Goal: Navigation & Orientation: Find specific page/section

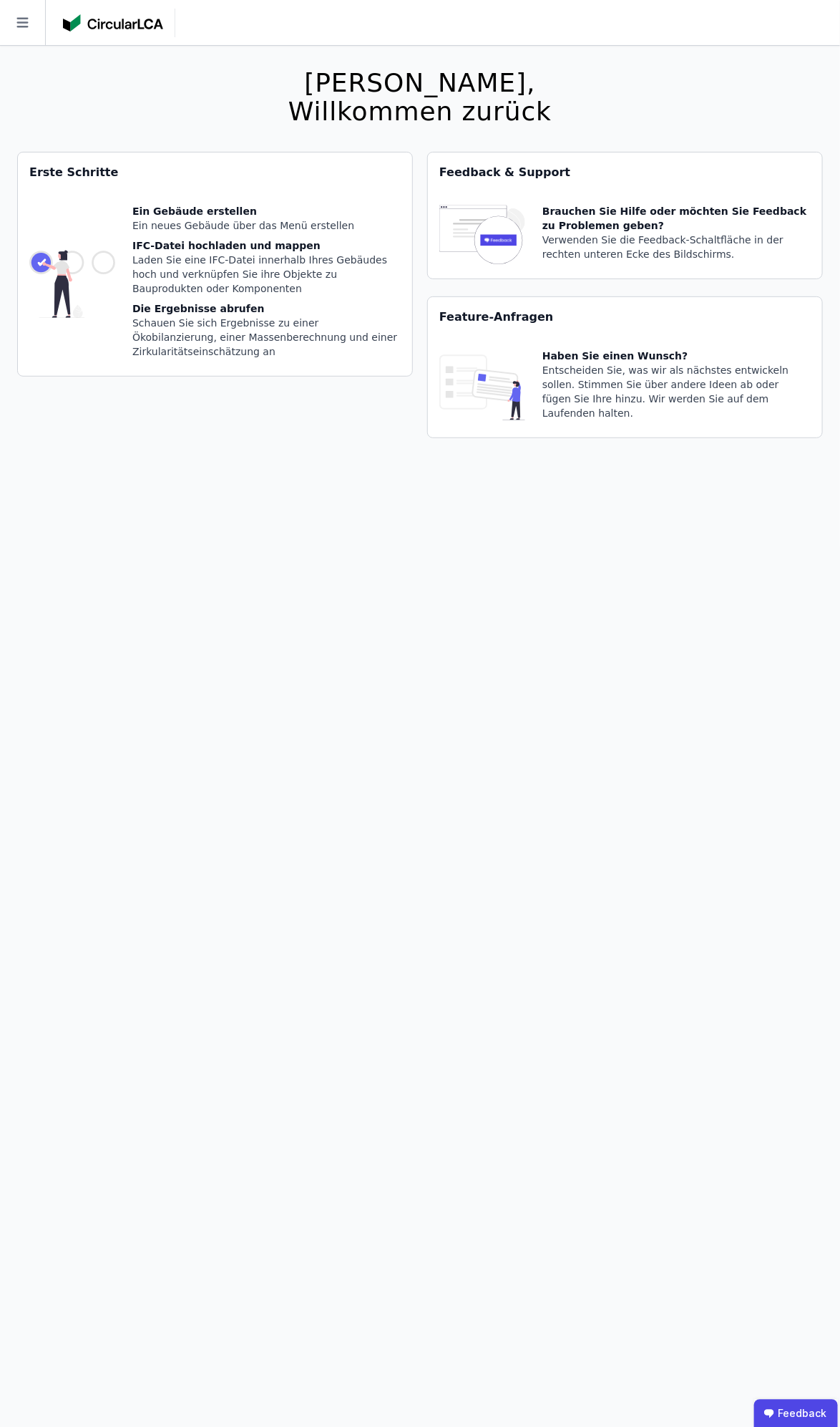
click at [33, 19] on icon at bounding box center [23, 23] width 46 height 46
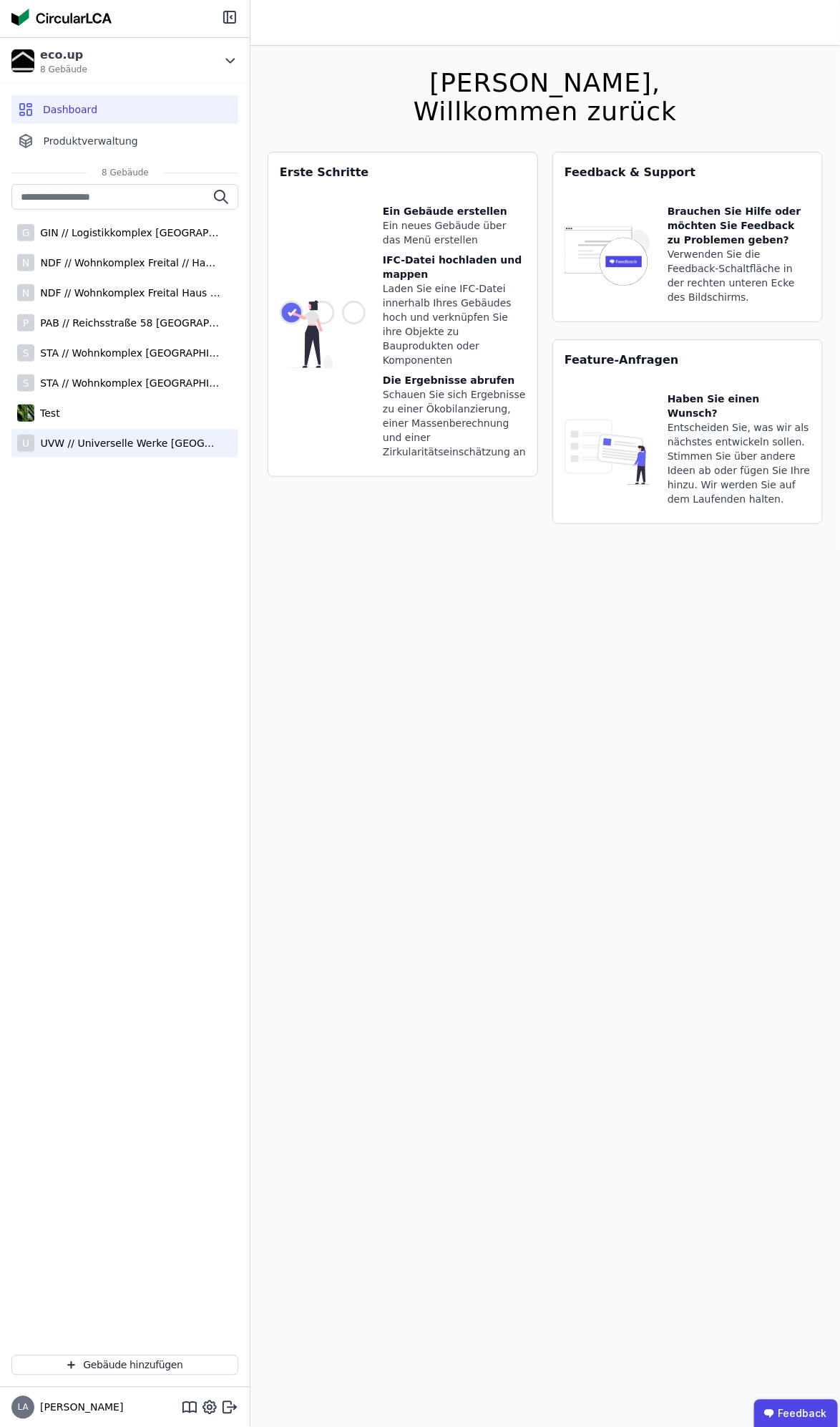
click at [115, 449] on div "UVW // Universelle Werke [GEOGRAPHIC_DATA]" at bounding box center [127, 442] width 186 height 14
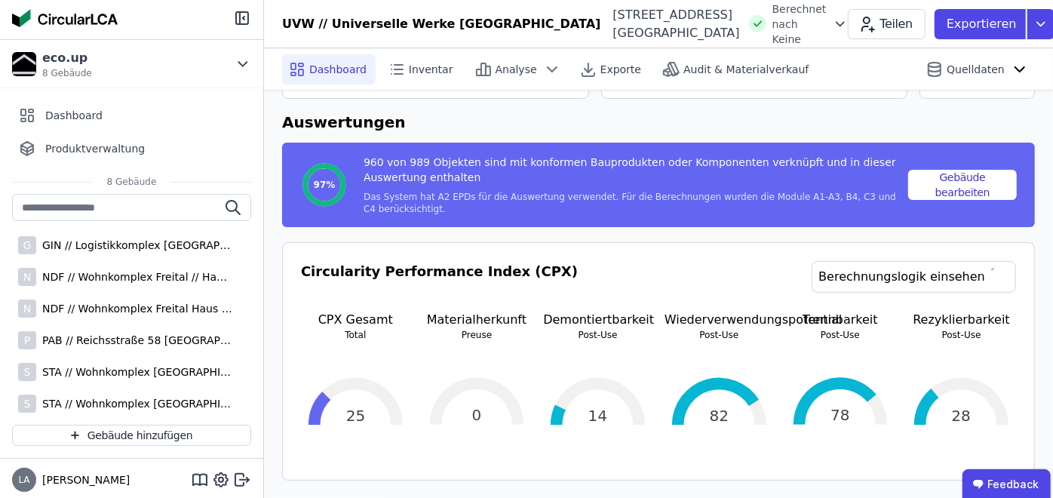
scroll to position [84, 0]
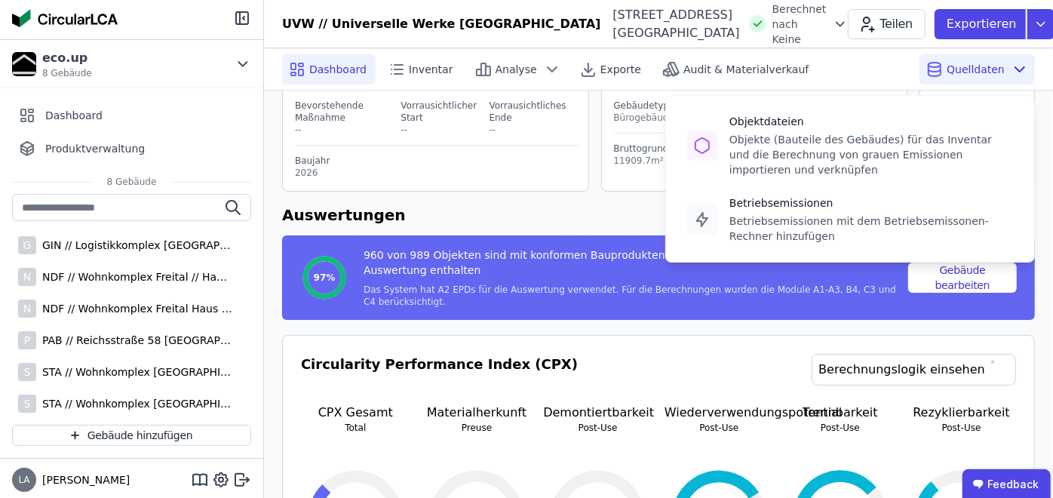
click at [971, 72] on span "Quelldaten" at bounding box center [975, 69] width 58 height 15
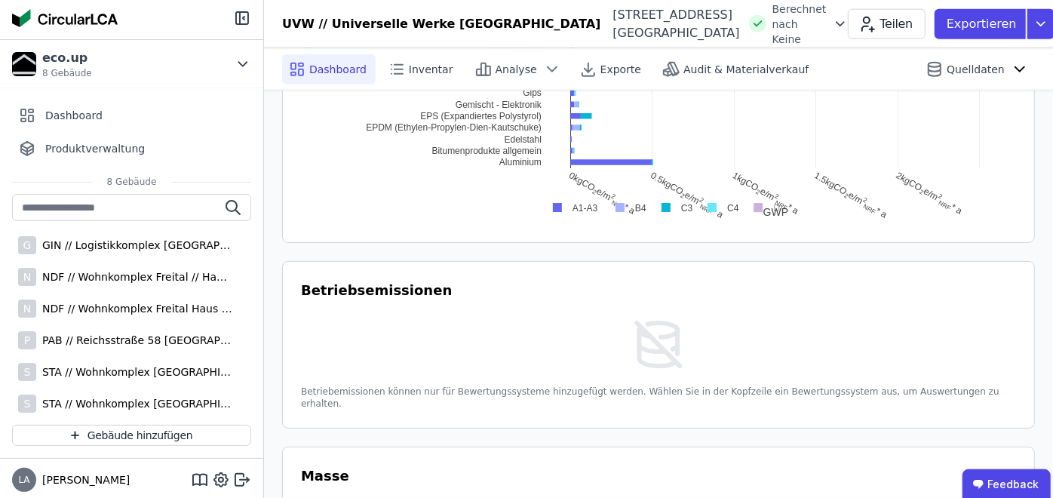
scroll to position [1173, 0]
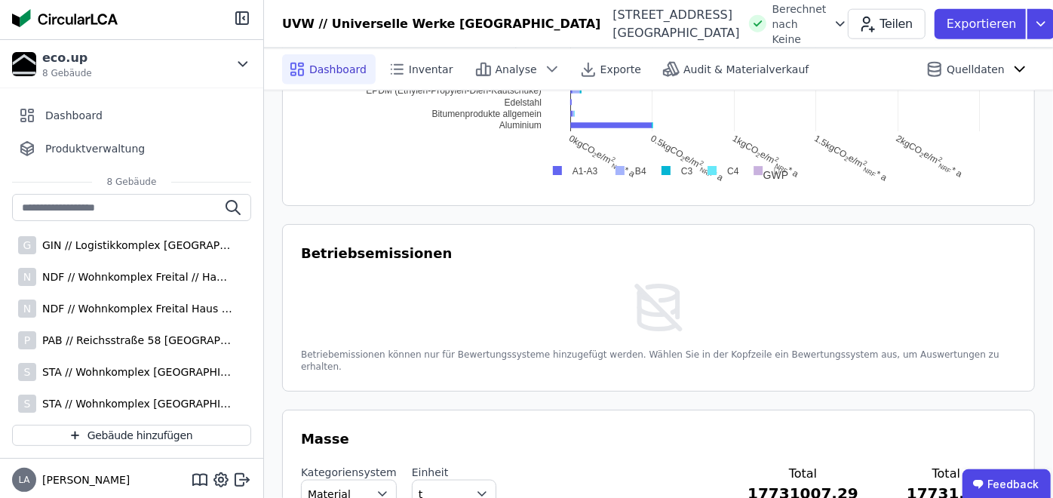
click at [655, 289] on img at bounding box center [658, 307] width 57 height 57
click at [485, 332] on div "Betriebemissionen können nur für Bewertungssysteme hinzugefügt werden. Wählen S…" at bounding box center [658, 326] width 715 height 94
click at [468, 348] on div "Betriebemissionen können nur für Bewertungssysteme hinzugefügt werden. Wählen S…" at bounding box center [658, 360] width 715 height 24
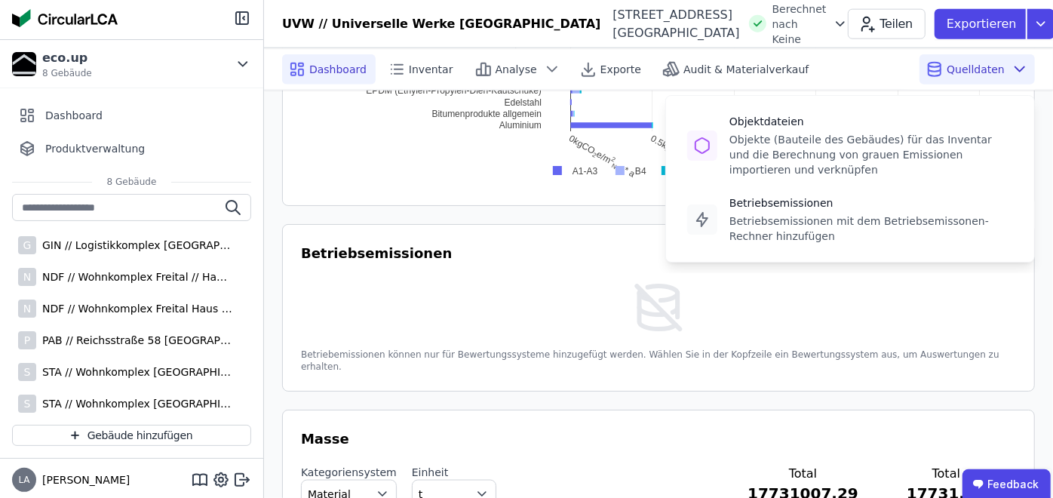
click at [957, 62] on span "Quelldaten" at bounding box center [975, 69] width 58 height 15
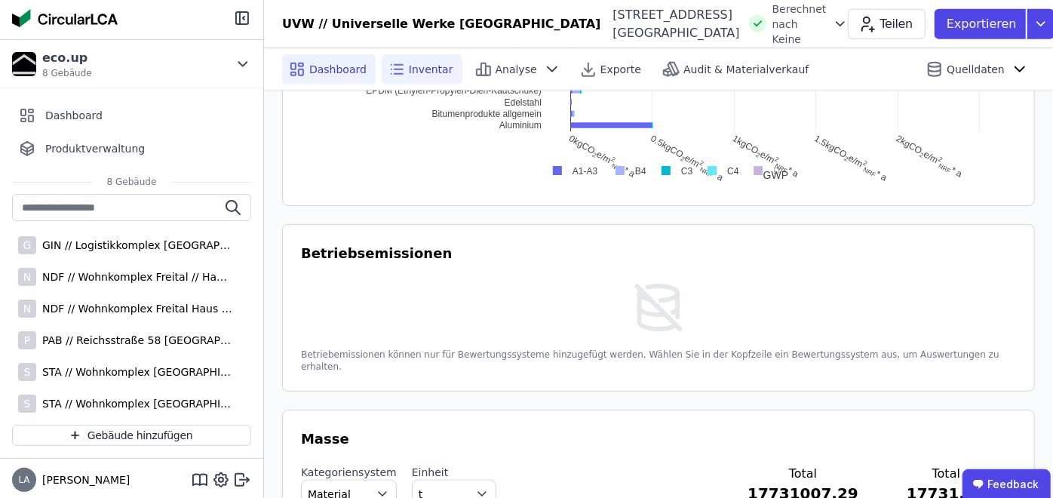
click at [425, 67] on span "Inventar" at bounding box center [431, 69] width 44 height 15
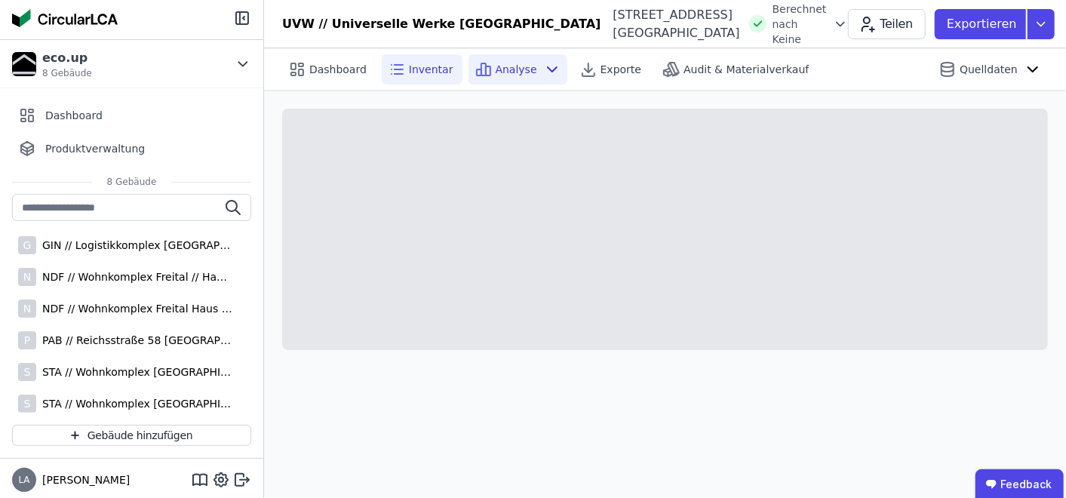
click at [519, 71] on span "Analyse" at bounding box center [515, 69] width 41 height 15
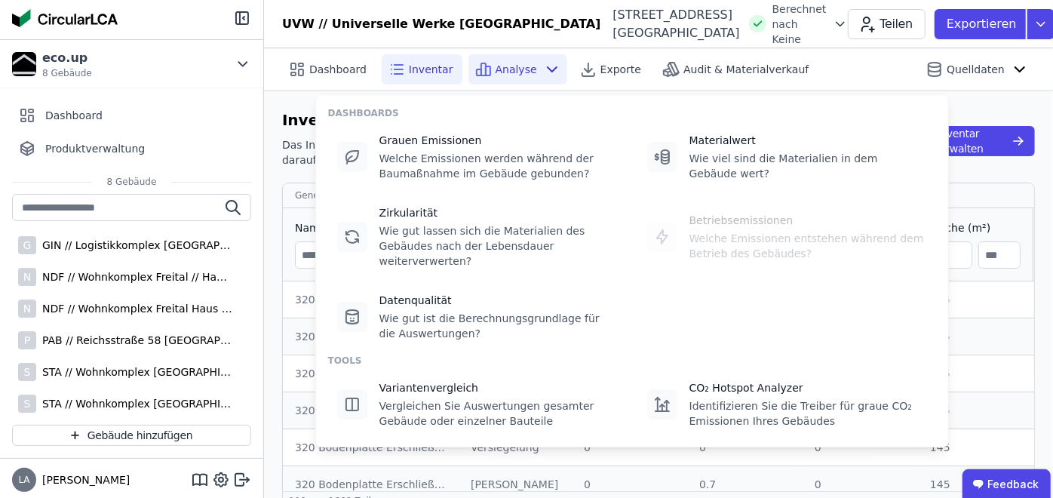
click at [321, 67] on span "Dashboard" at bounding box center [337, 69] width 57 height 15
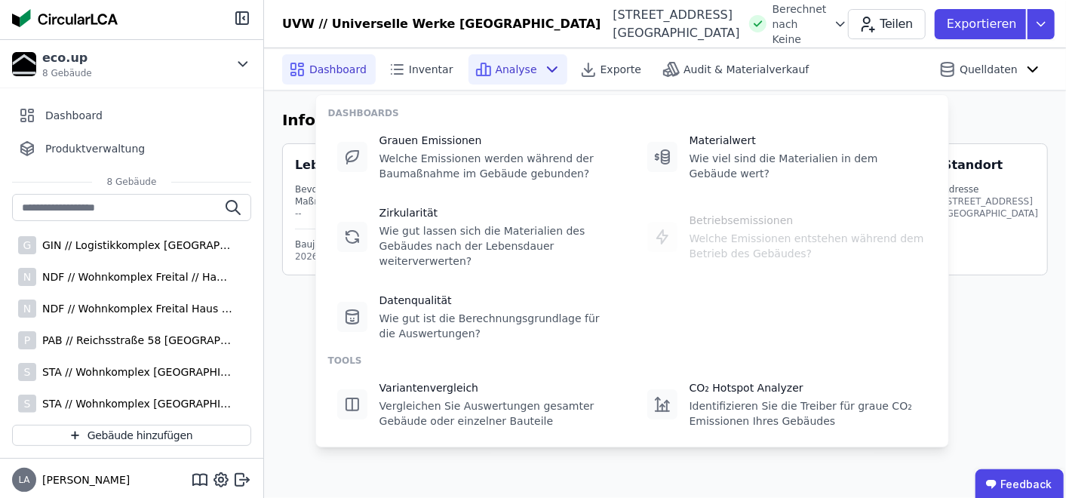
click at [173, 17] on div at bounding box center [131, 19] width 263 height 39
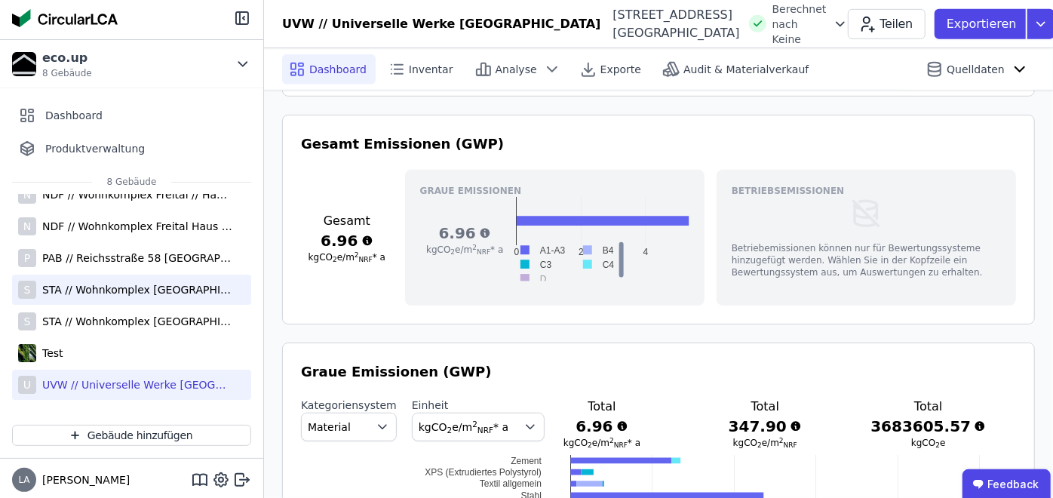
scroll to position [586, 0]
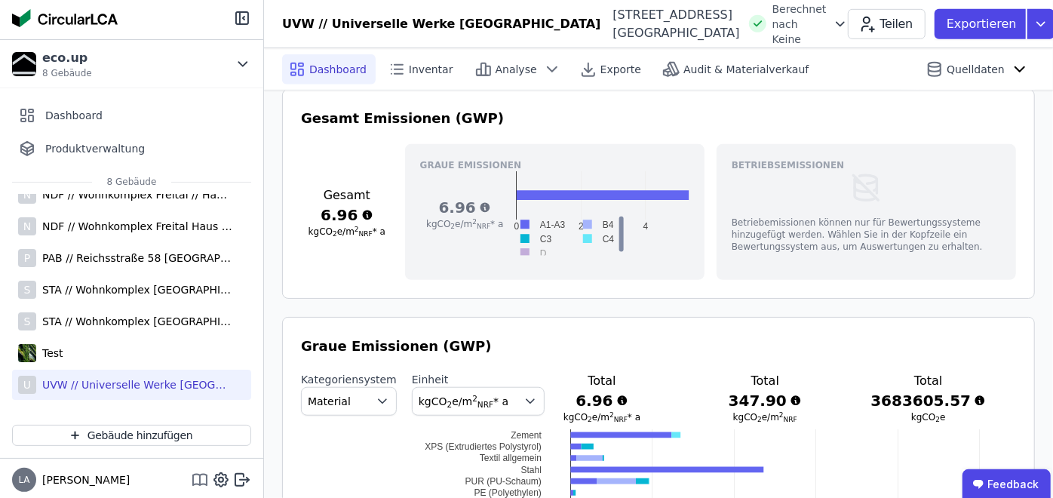
click at [207, 480] on icon at bounding box center [207, 480] width 0 height 10
